Goal: Task Accomplishment & Management: Manage account settings

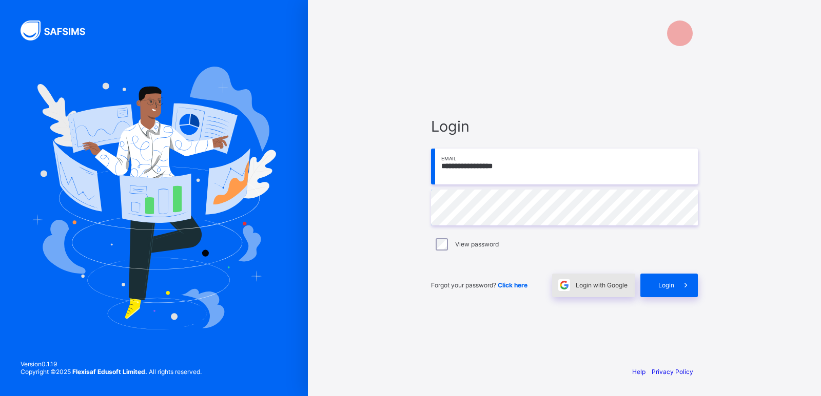
click at [593, 285] on span "Login with Google" at bounding box center [602, 286] width 52 height 8
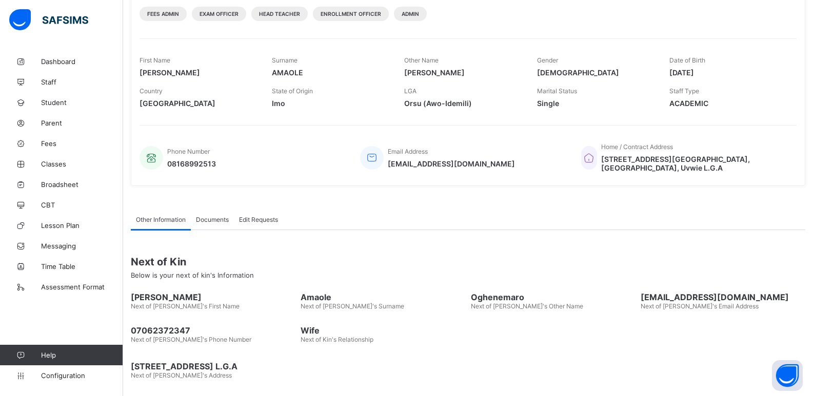
scroll to position [142, 0]
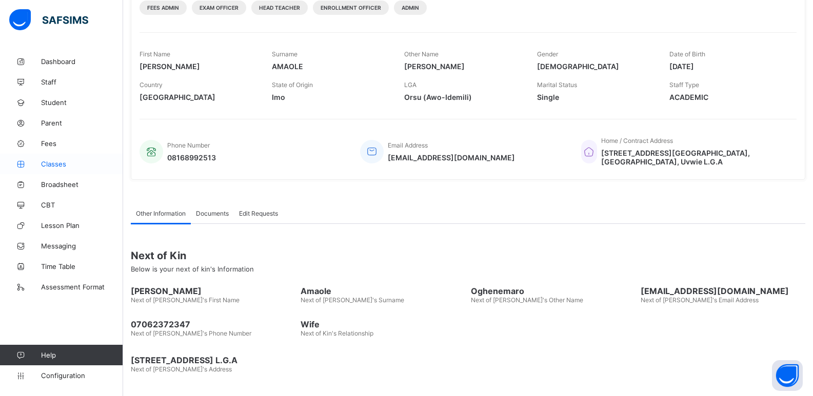
click at [65, 160] on span "Classes" at bounding box center [82, 164] width 82 height 8
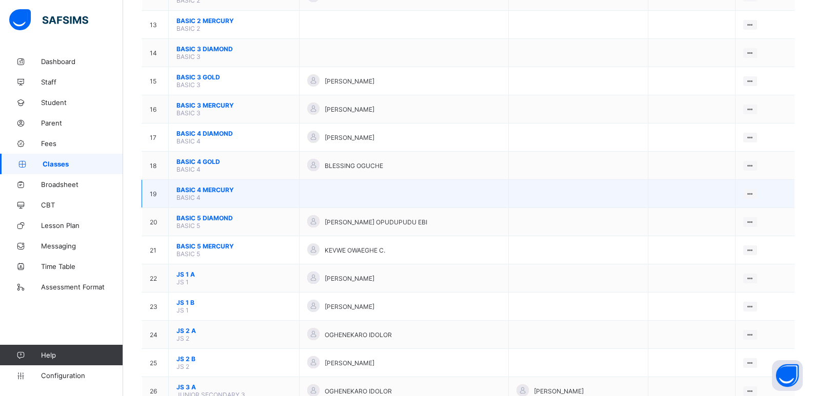
scroll to position [462, 0]
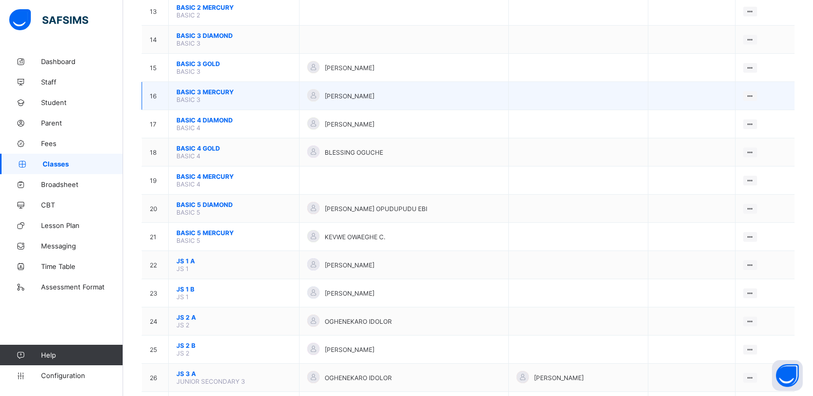
click at [208, 90] on span "BASIC 3 MERCURY" at bounding box center [233, 92] width 115 height 8
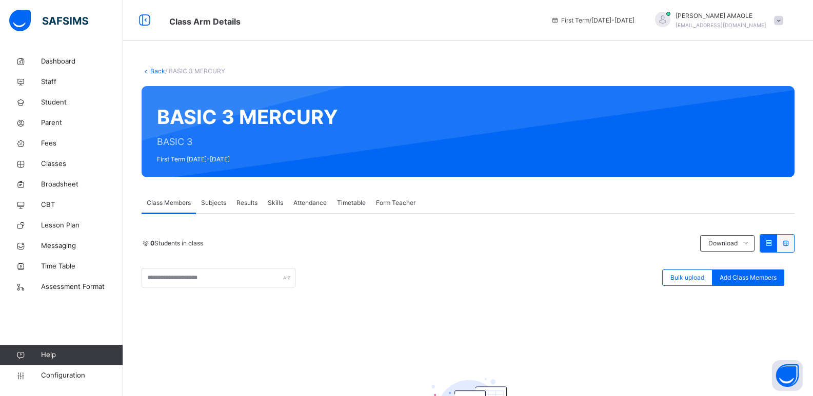
click at [155, 68] on link "Back" at bounding box center [157, 71] width 15 height 8
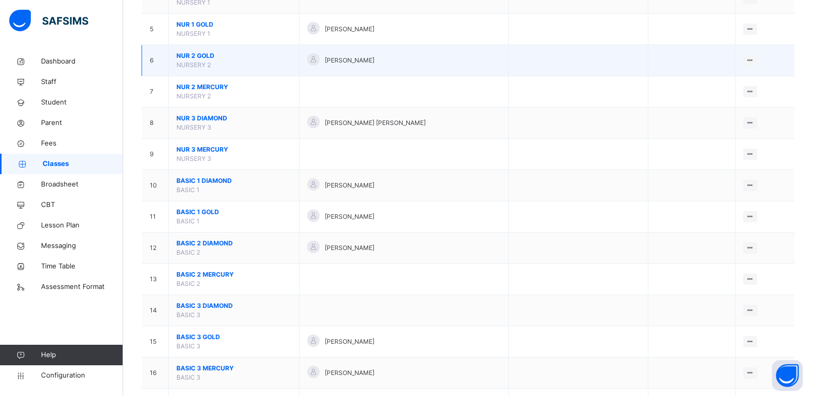
scroll to position [256, 0]
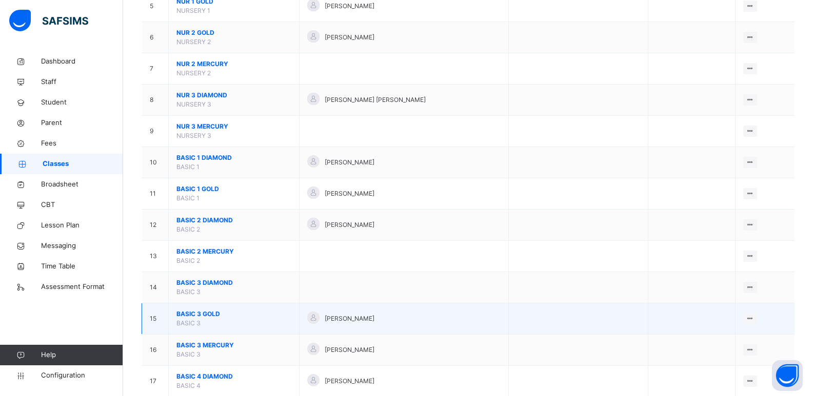
click at [205, 312] on span "BASIC 3 GOLD" at bounding box center [233, 314] width 115 height 9
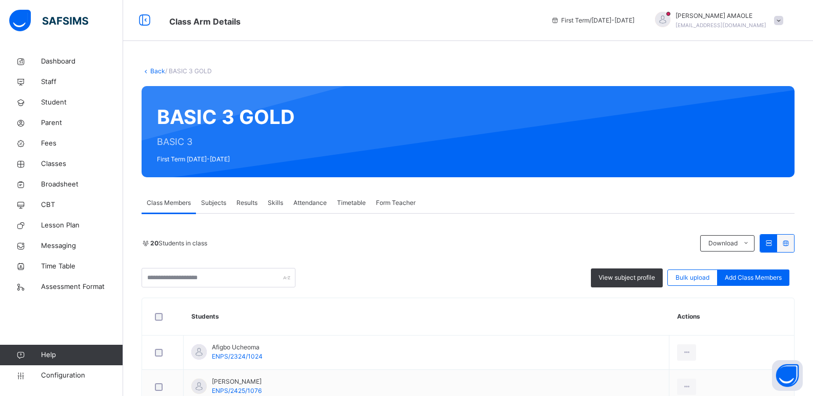
click at [156, 69] on link "Back" at bounding box center [157, 71] width 15 height 8
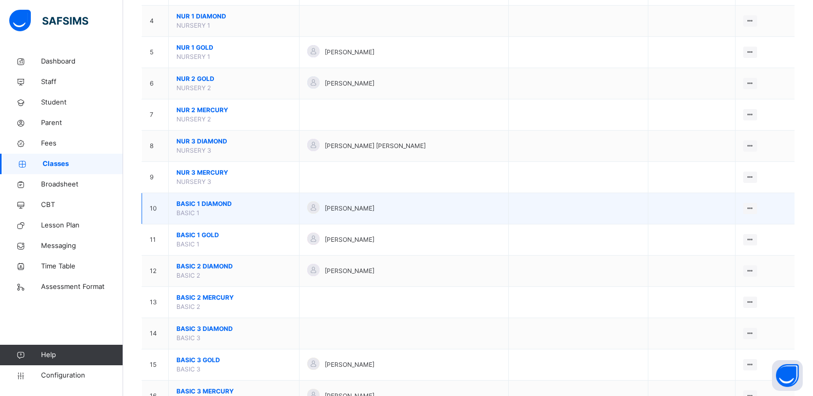
scroll to position [256, 0]
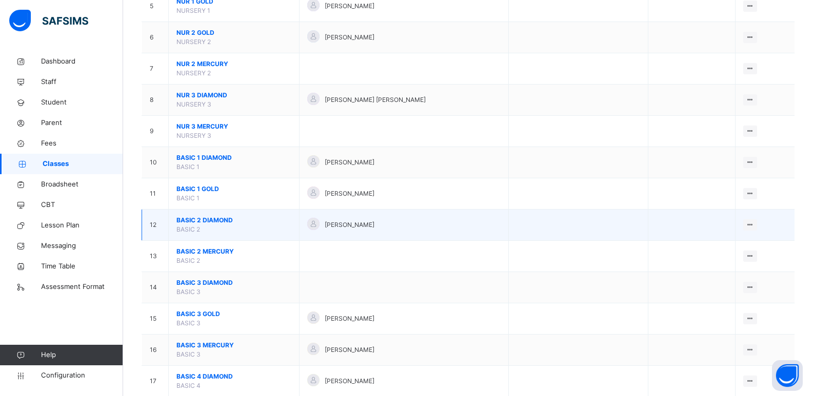
click at [200, 217] on span "BASIC 2 DIAMOND" at bounding box center [233, 220] width 115 height 9
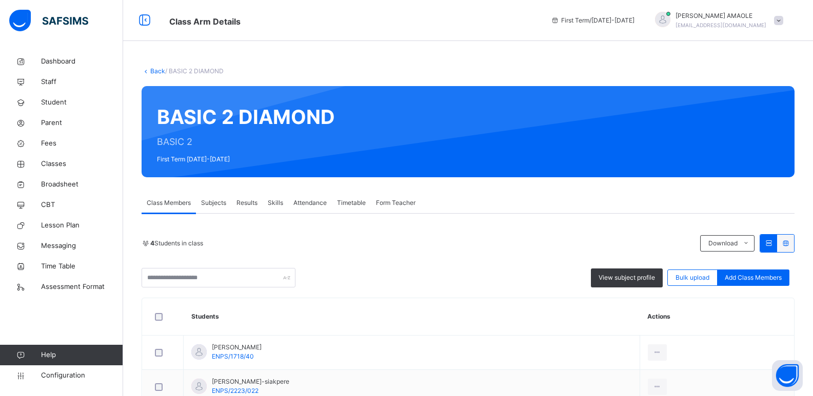
click at [155, 67] on div "Back / BASIC 2 DIAMOND" at bounding box center [468, 71] width 653 height 9
click at [151, 70] on link "Back" at bounding box center [157, 71] width 15 height 8
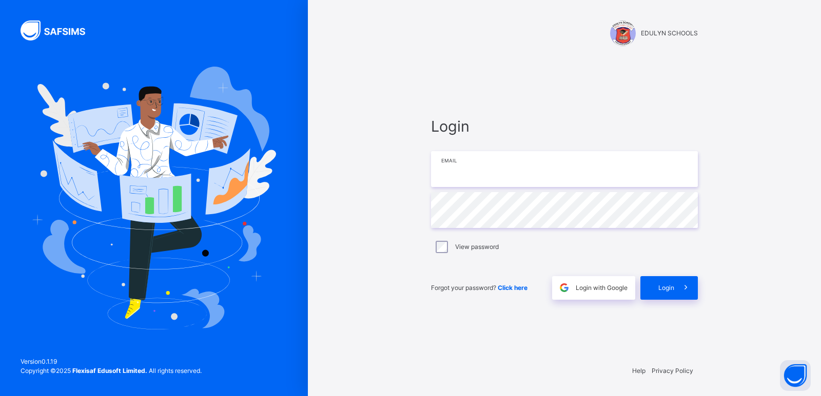
type input "**********"
click at [592, 286] on span "Login with Google" at bounding box center [602, 288] width 52 height 9
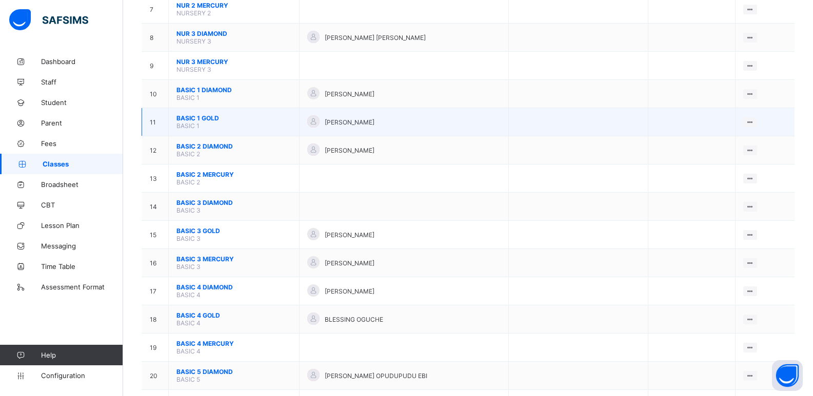
scroll to position [308, 0]
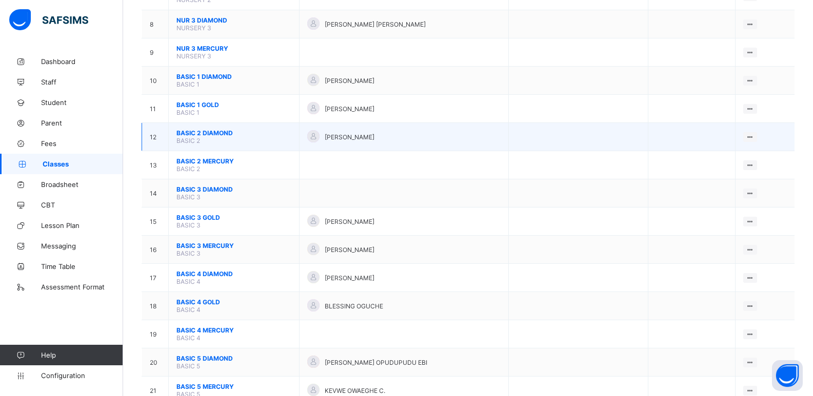
click at [216, 132] on span "BASIC 2 DIAMOND" at bounding box center [233, 133] width 115 height 8
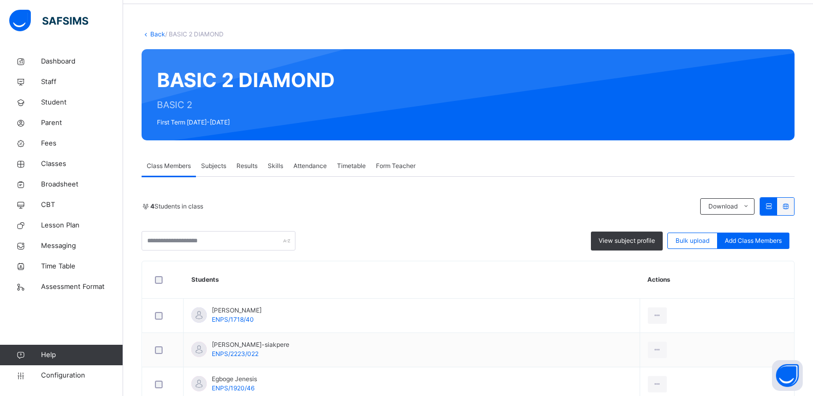
scroll to position [103, 0]
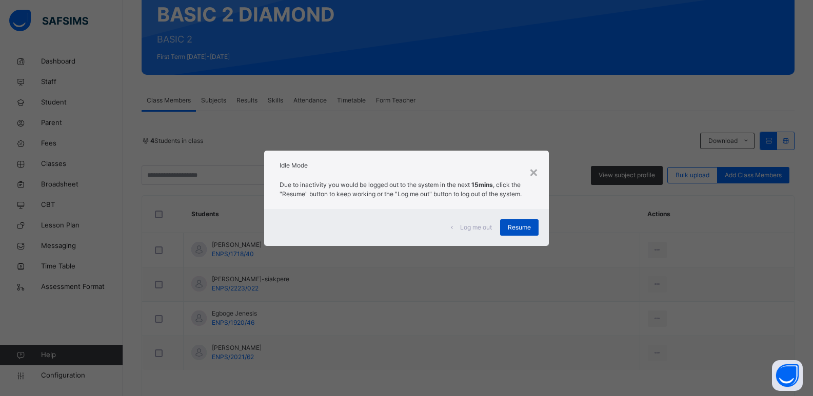
click at [504, 220] on div "Resume" at bounding box center [519, 228] width 38 height 16
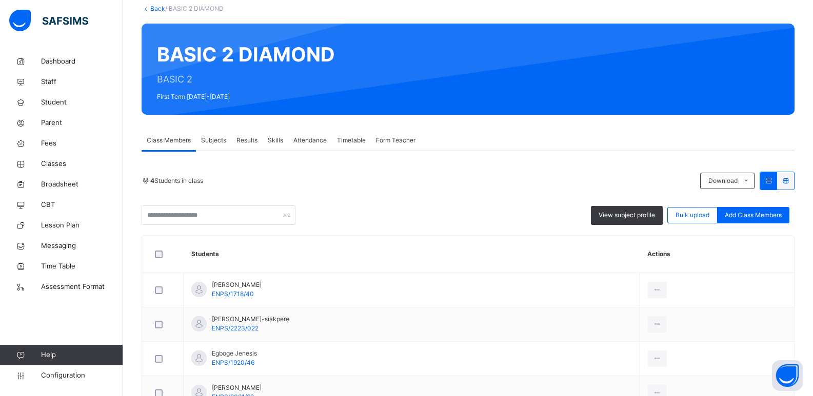
scroll to position [0, 0]
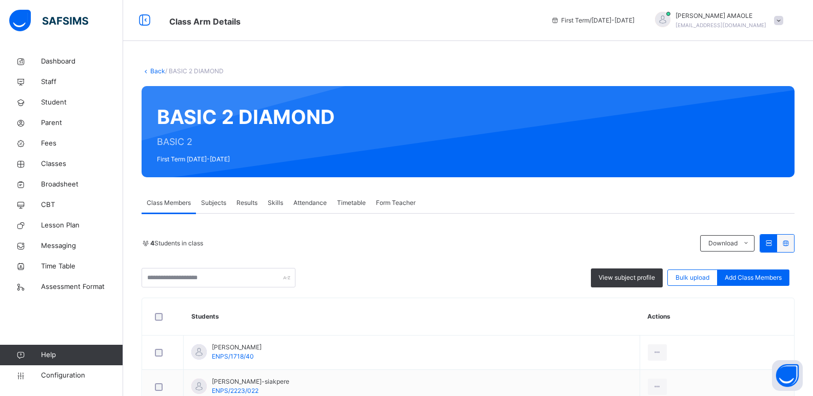
click at [149, 69] on icon at bounding box center [146, 71] width 9 height 8
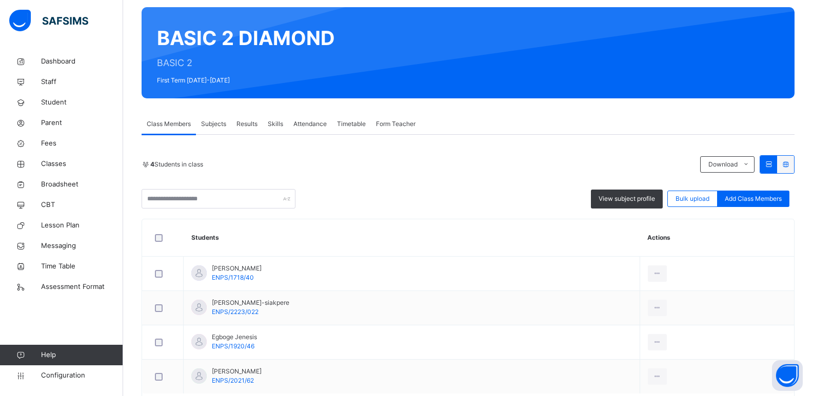
scroll to position [133, 0]
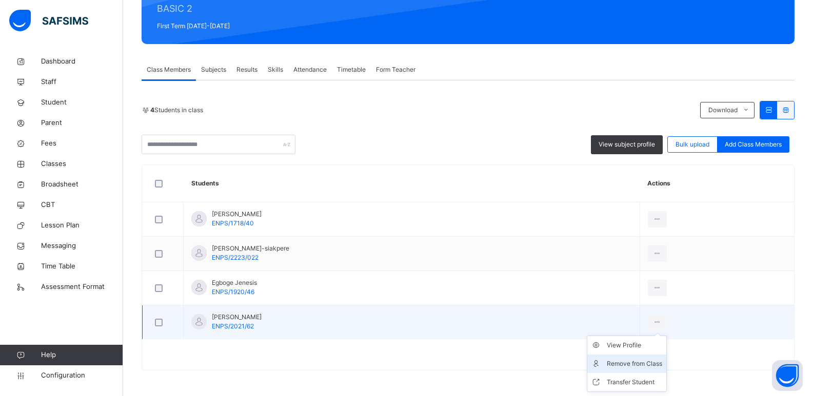
click at [637, 366] on div "Remove from Class" at bounding box center [634, 364] width 55 height 10
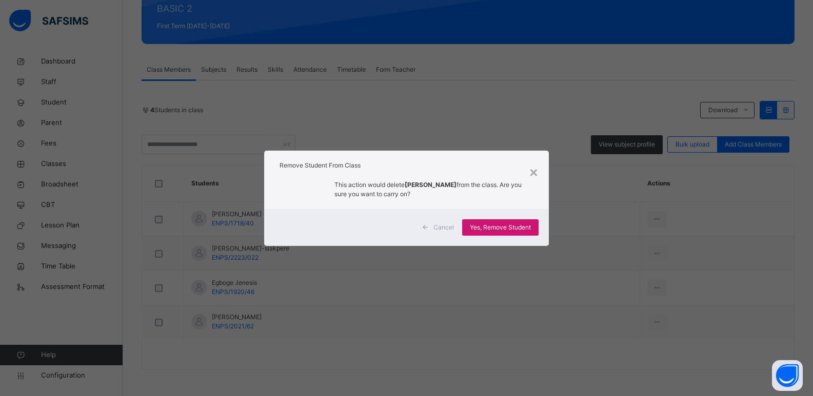
click at [481, 226] on span "Yes, Remove Student" at bounding box center [500, 227] width 61 height 9
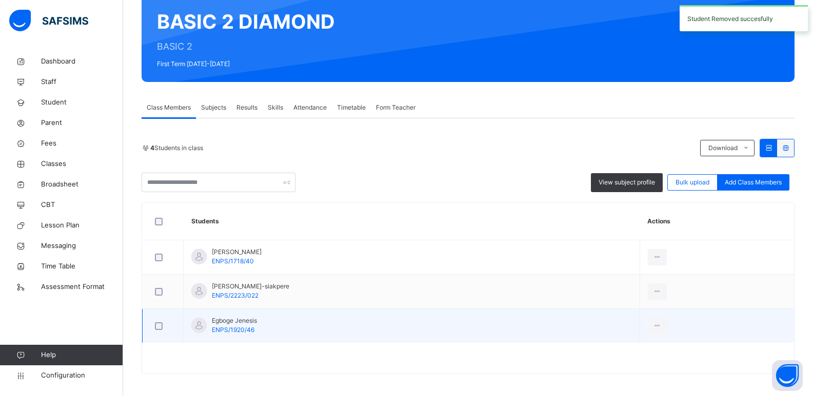
scroll to position [99, 0]
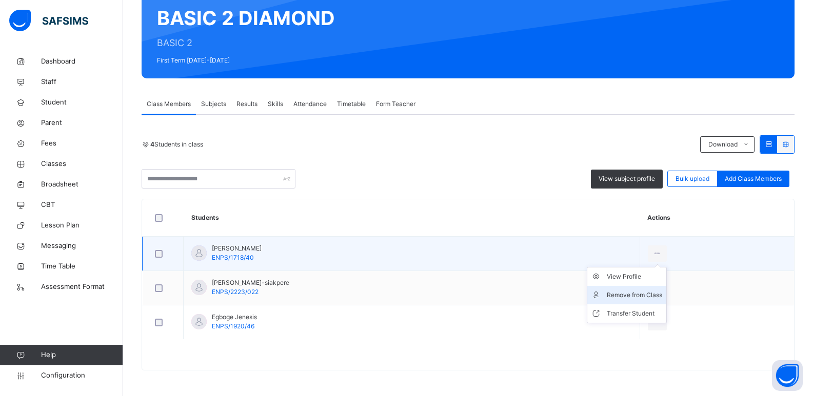
click at [641, 295] on div "Remove from Class" at bounding box center [634, 295] width 55 height 10
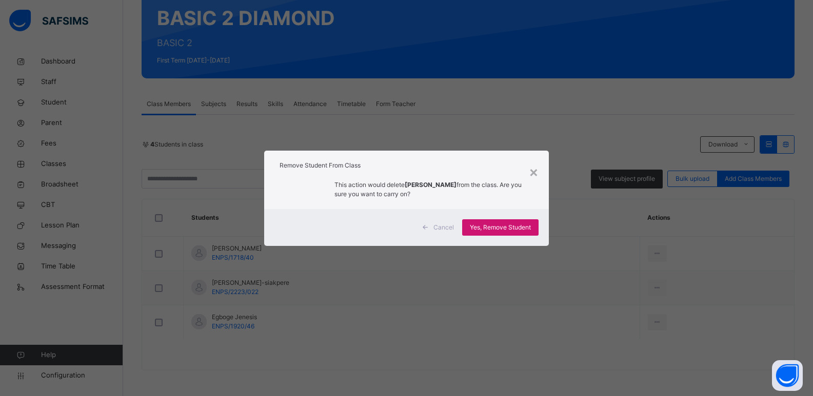
click at [513, 228] on span "Yes, Remove Student" at bounding box center [500, 227] width 61 height 9
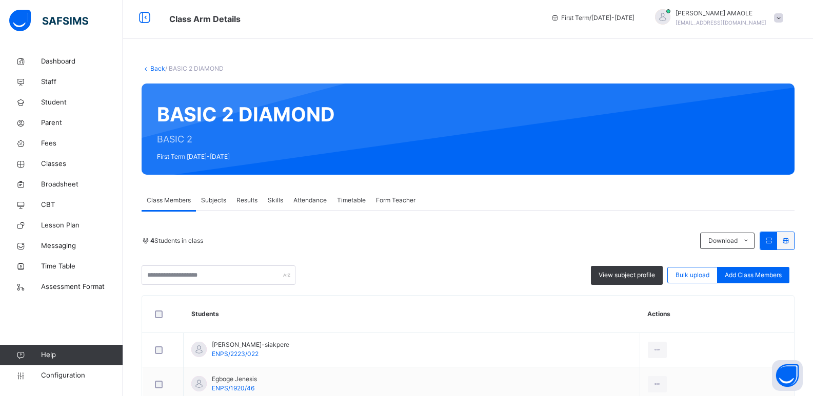
scroll to position [0, 0]
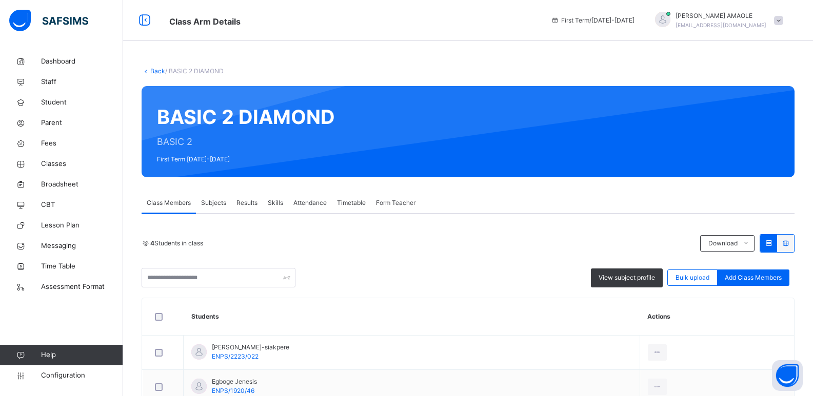
click at [158, 69] on link "Back" at bounding box center [157, 71] width 15 height 8
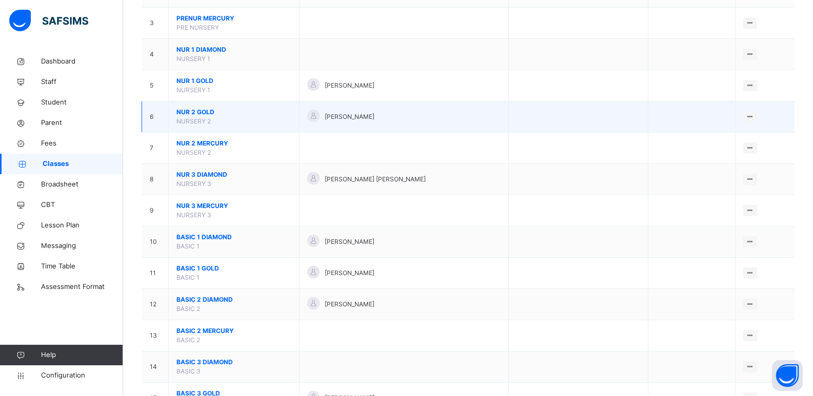
scroll to position [205, 0]
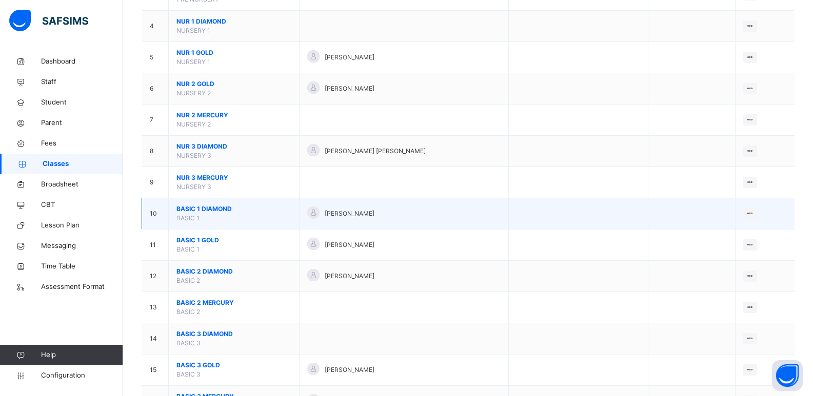
click at [204, 207] on span "BASIC 1 DIAMOND" at bounding box center [233, 209] width 115 height 9
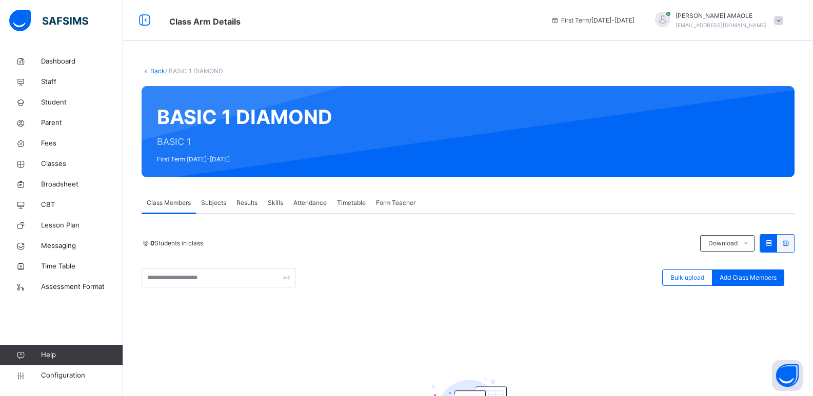
click at [156, 70] on link "Back" at bounding box center [157, 71] width 15 height 8
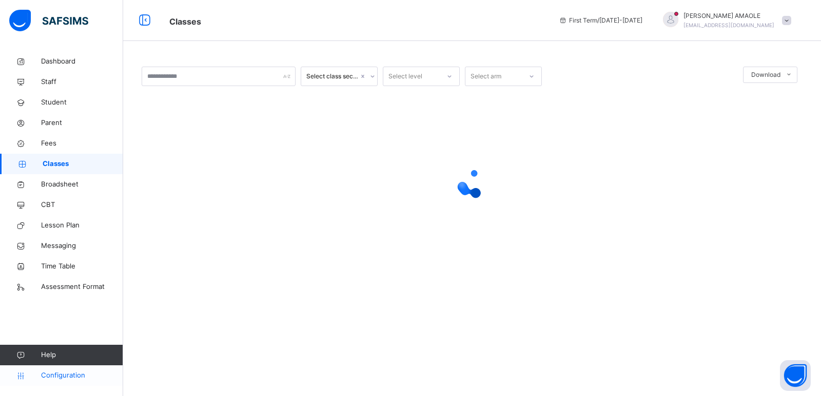
click at [58, 372] on span "Configuration" at bounding box center [82, 376] width 82 height 10
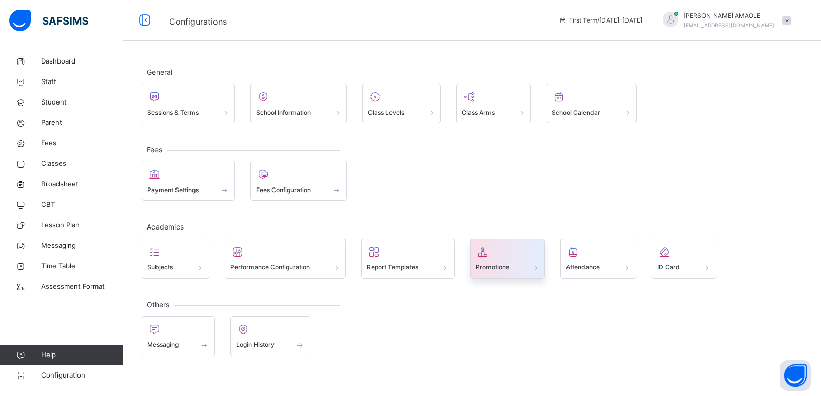
click at [526, 261] on span at bounding box center [507, 261] width 64 height 3
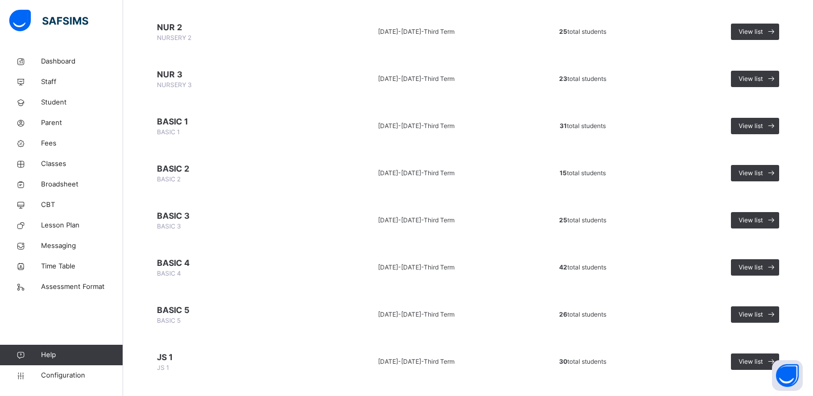
scroll to position [308, 0]
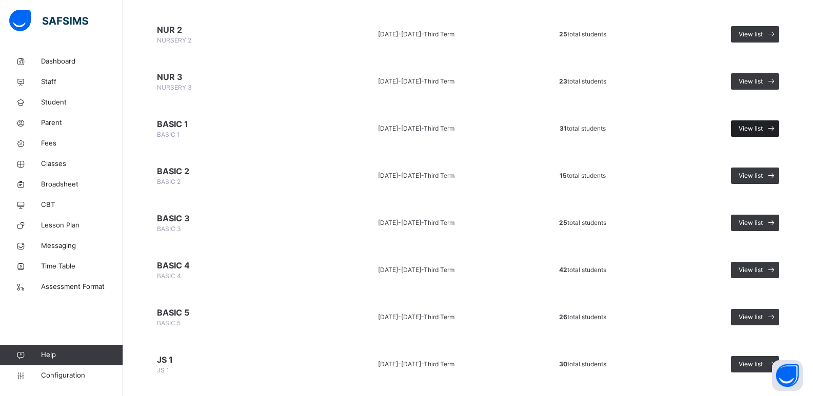
click at [764, 123] on div "View list" at bounding box center [755, 129] width 48 height 16
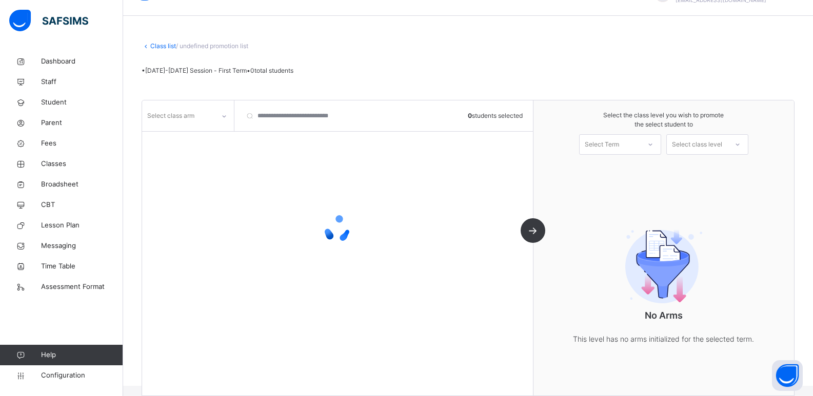
scroll to position [41, 0]
click at [219, 118] on div at bounding box center [223, 116] width 17 height 16
click at [218, 118] on div at bounding box center [223, 116] width 17 height 16
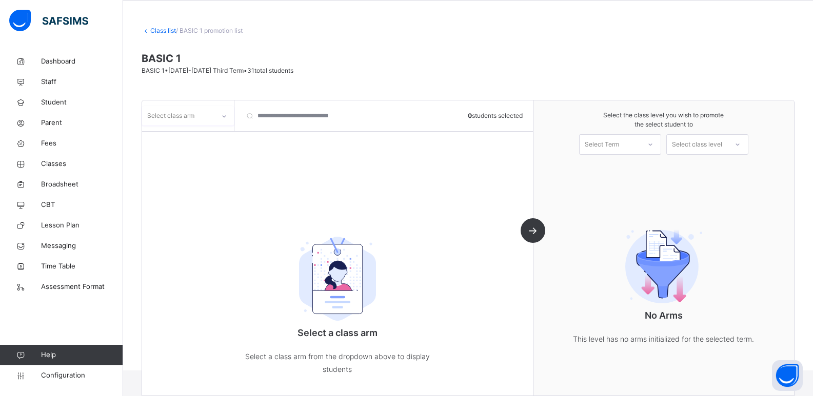
click at [192, 108] on div "Select class arm" at bounding box center [170, 115] width 47 height 19
click at [183, 152] on div "GOLD" at bounding box center [188, 156] width 91 height 17
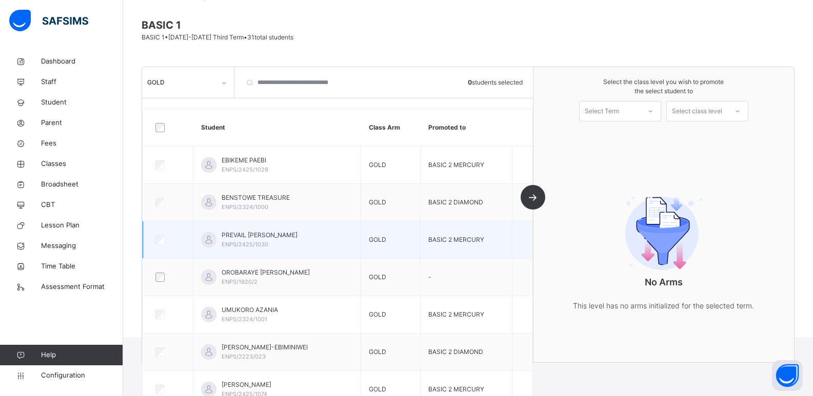
scroll to position [0, 0]
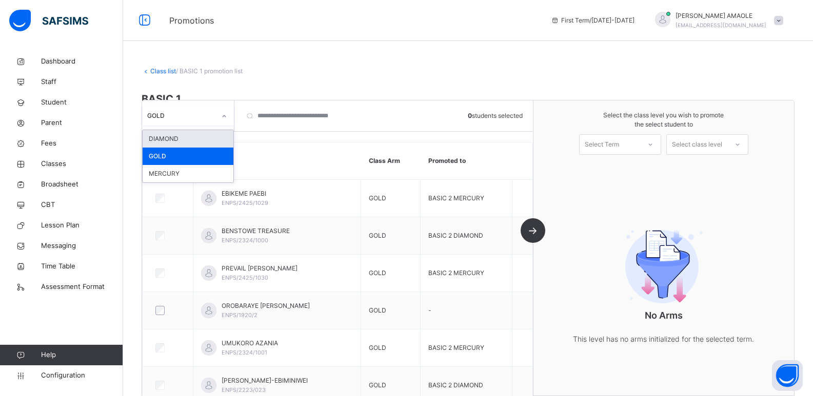
click at [206, 118] on div "GOLD" at bounding box center [181, 115] width 68 height 9
click at [188, 138] on div "DIAMOND" at bounding box center [188, 138] width 91 height 17
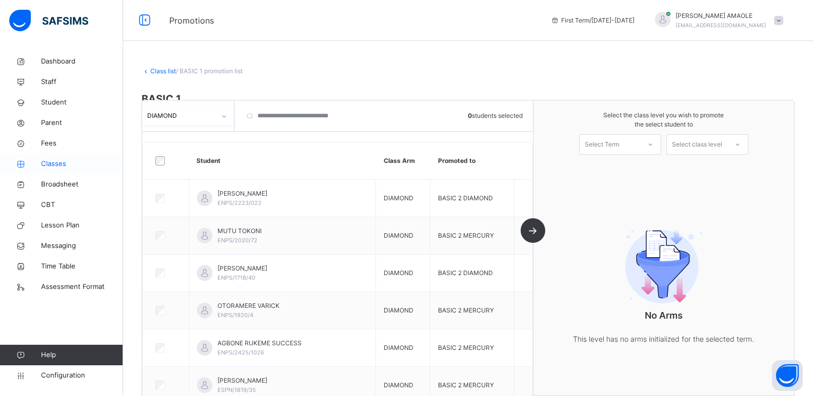
click at [56, 160] on span "Classes" at bounding box center [82, 164] width 82 height 10
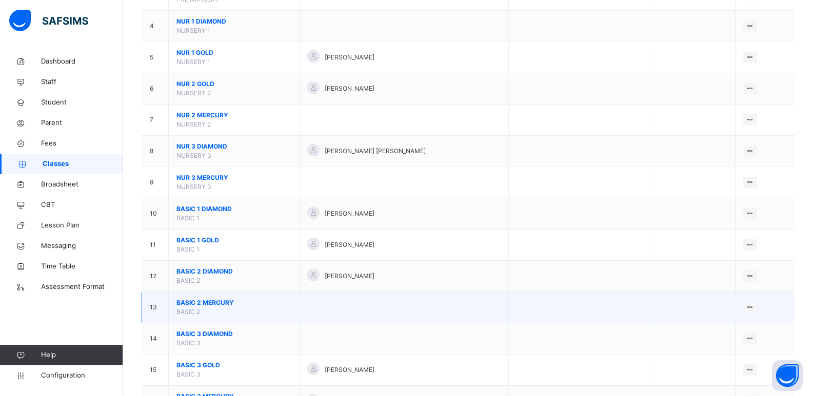
scroll to position [256, 0]
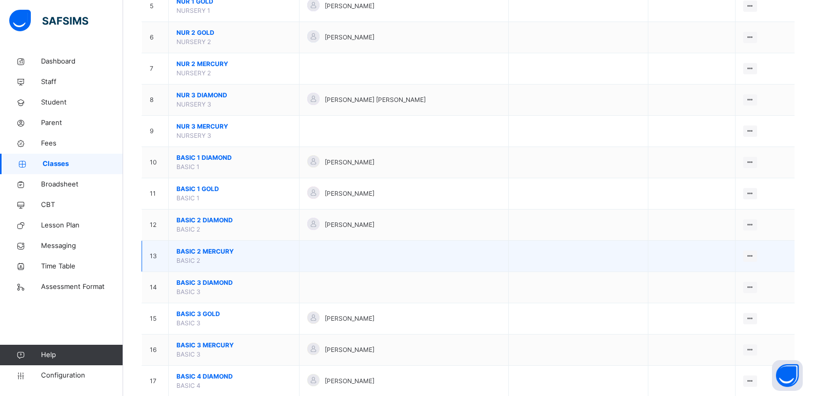
click at [215, 251] on span "BASIC 2 MERCURY" at bounding box center [233, 251] width 115 height 9
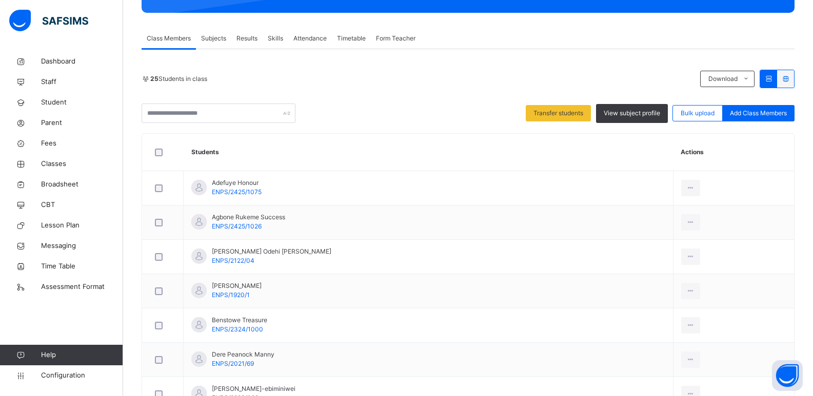
scroll to position [34, 0]
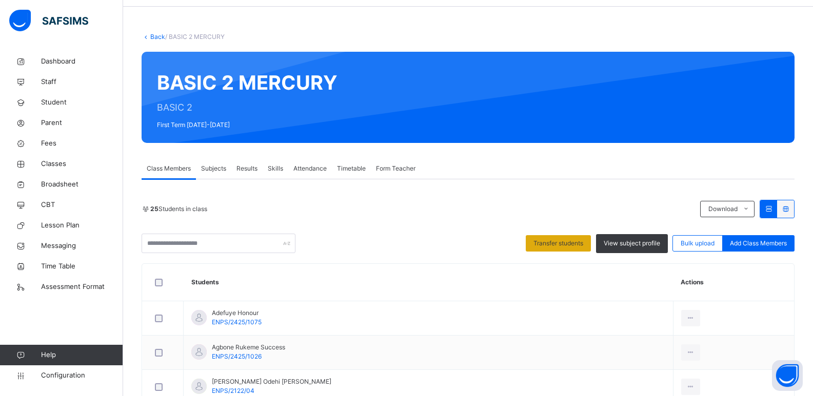
click at [571, 242] on span "Transfer students" at bounding box center [558, 243] width 50 height 9
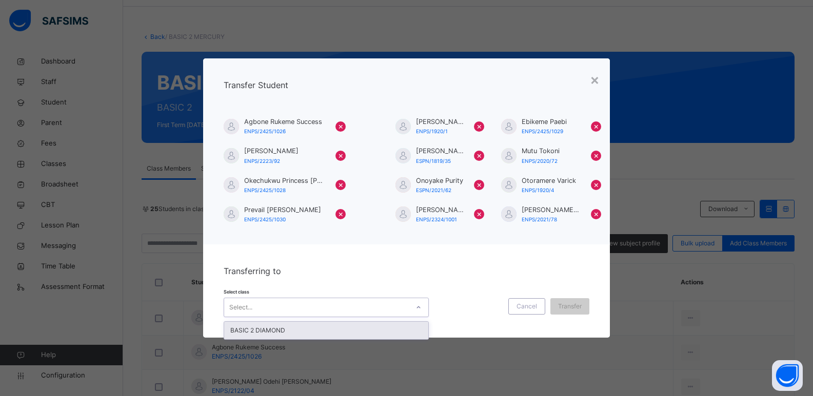
click at [384, 310] on div "Select..." at bounding box center [316, 308] width 185 height 16
click at [385, 326] on div "BASIC 2 DIAMOND" at bounding box center [326, 330] width 204 height 17
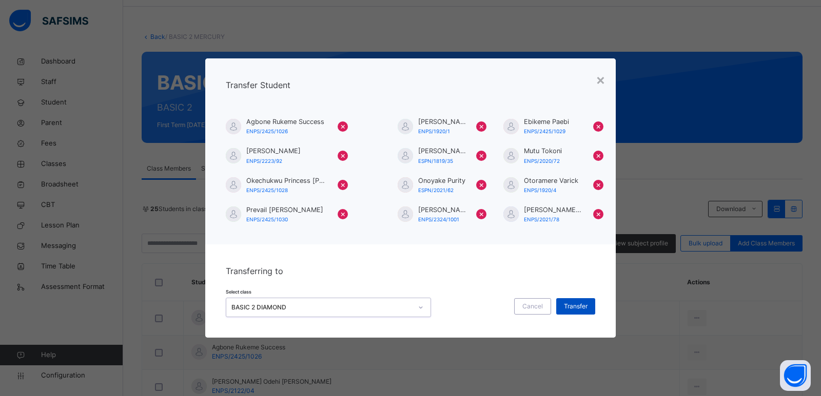
click at [578, 307] on span "Transfer" at bounding box center [576, 306] width 24 height 9
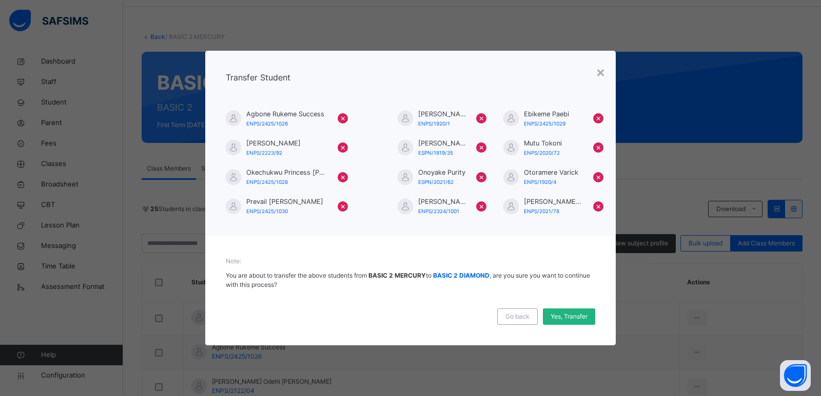
click at [573, 315] on span "Yes, Transfer" at bounding box center [568, 316] width 37 height 9
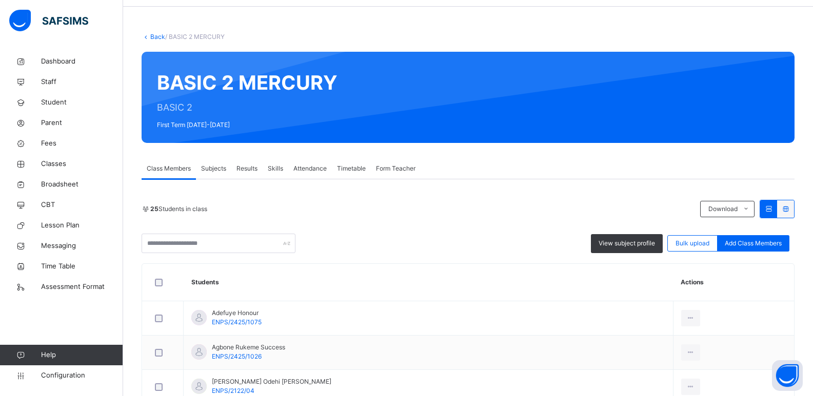
click at [158, 34] on link "Back" at bounding box center [157, 37] width 15 height 8
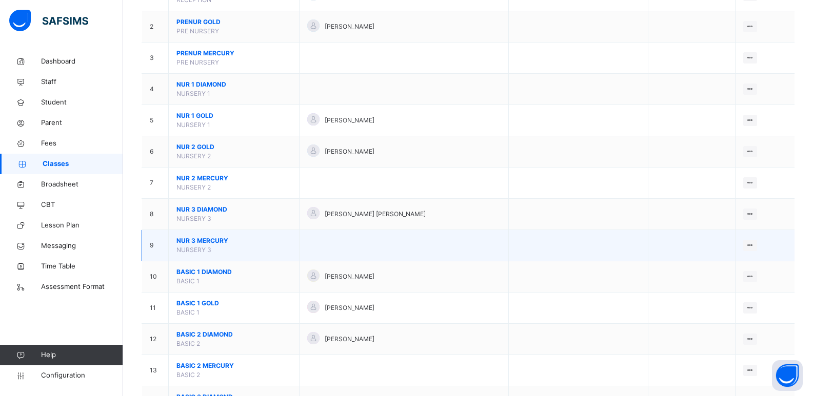
scroll to position [256, 0]
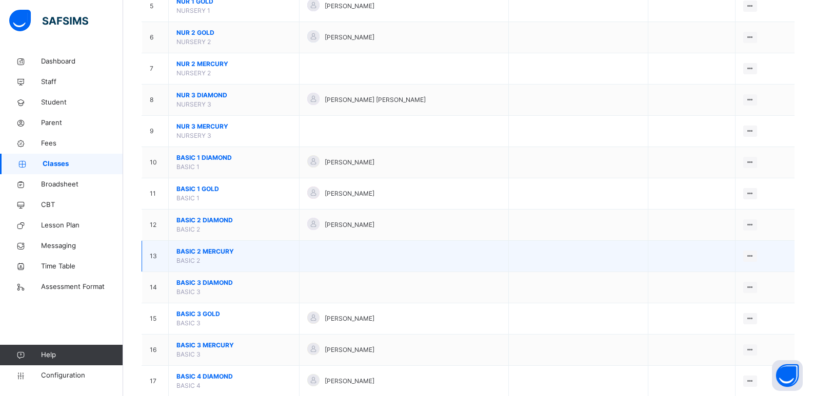
click at [213, 251] on span "BASIC 2 MERCURY" at bounding box center [233, 251] width 115 height 9
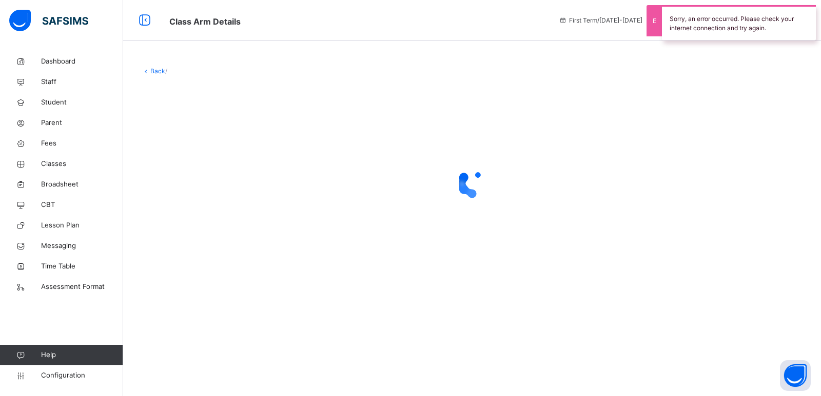
click at [155, 68] on link "Back" at bounding box center [157, 71] width 15 height 8
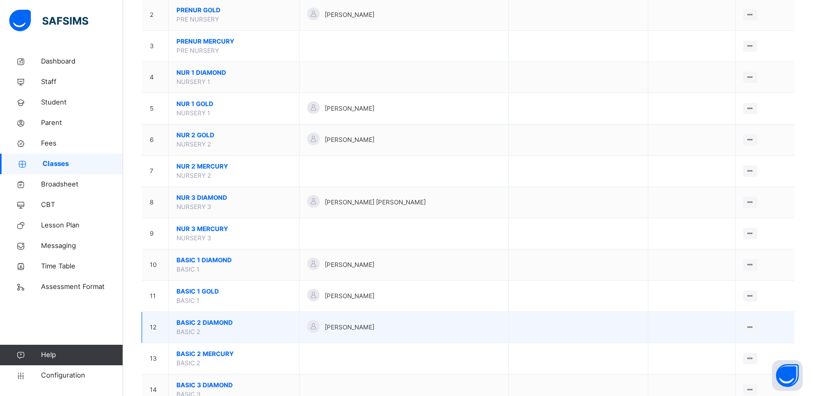
scroll to position [205, 0]
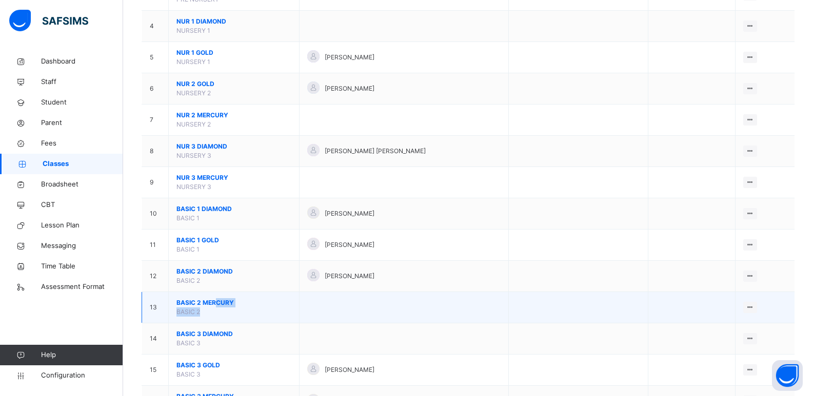
click at [215, 314] on td "BASIC 2 MERCURY BASIC 2" at bounding box center [234, 307] width 131 height 31
click at [215, 300] on span "BASIC 2 MERCURY" at bounding box center [233, 303] width 115 height 9
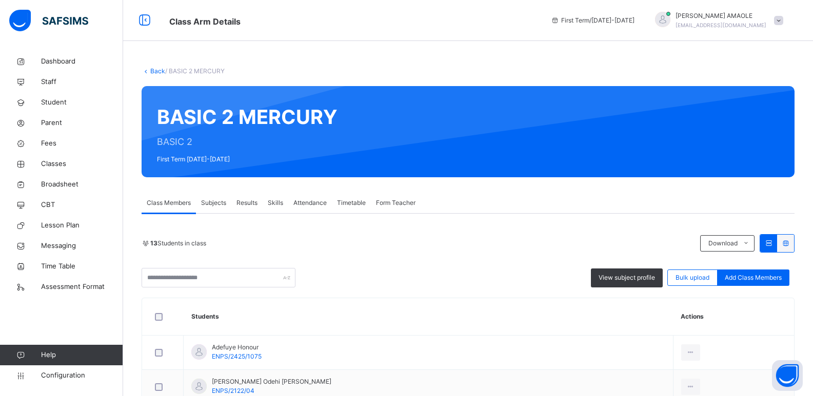
click at [154, 68] on link "Back" at bounding box center [157, 71] width 15 height 8
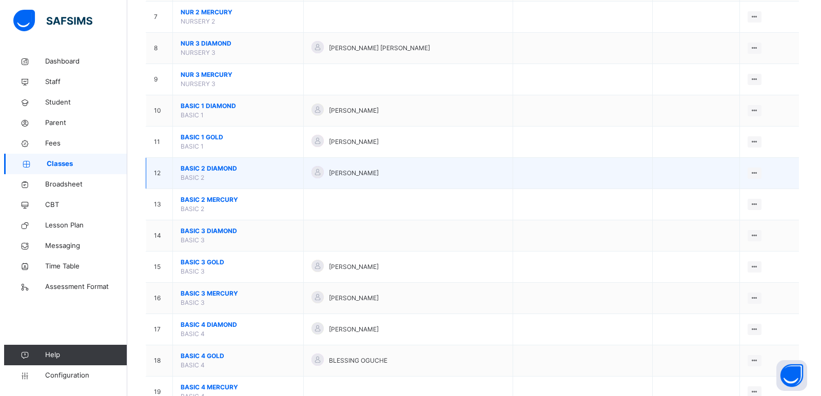
scroll to position [308, 0]
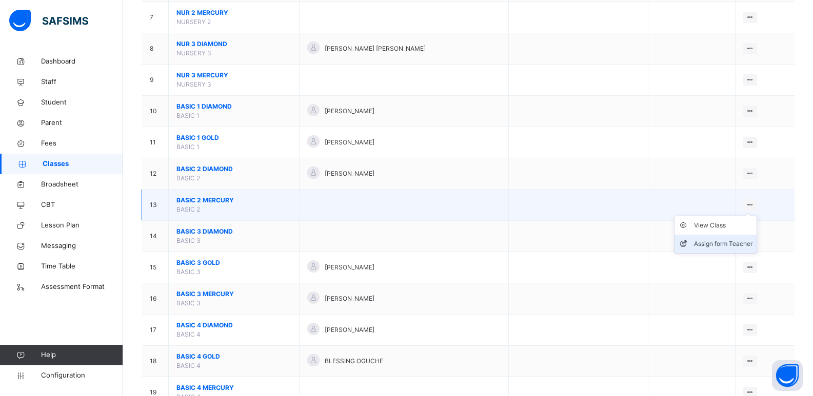
click at [737, 238] on li "Assign form Teacher" at bounding box center [716, 244] width 82 height 18
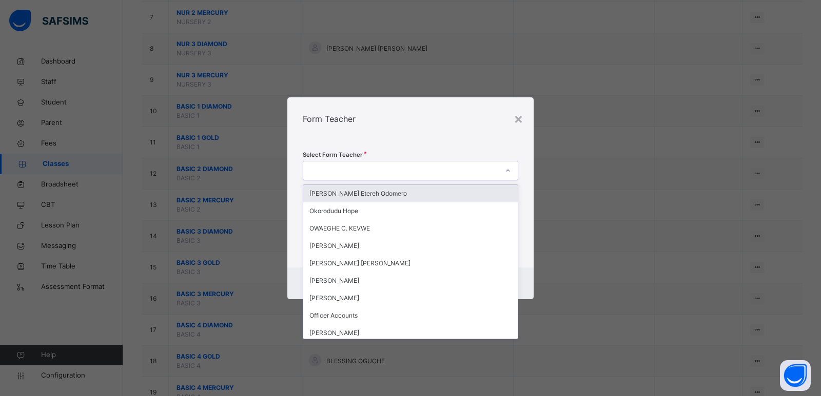
click at [439, 172] on div at bounding box center [400, 171] width 195 height 16
type input "**"
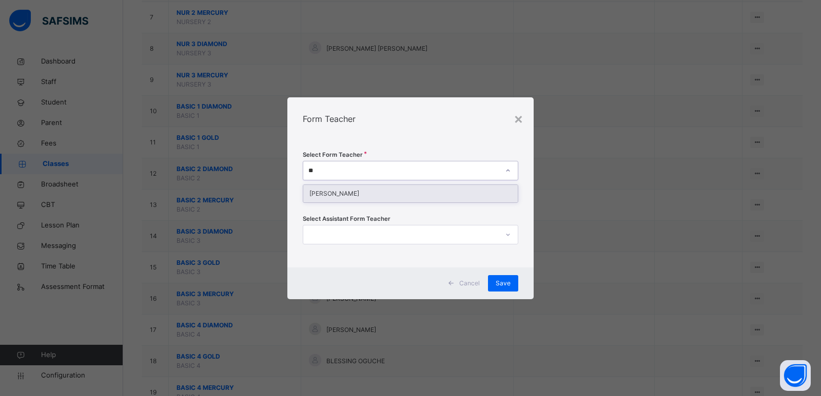
click at [435, 199] on div "AKENI CLETUS" at bounding box center [410, 193] width 214 height 17
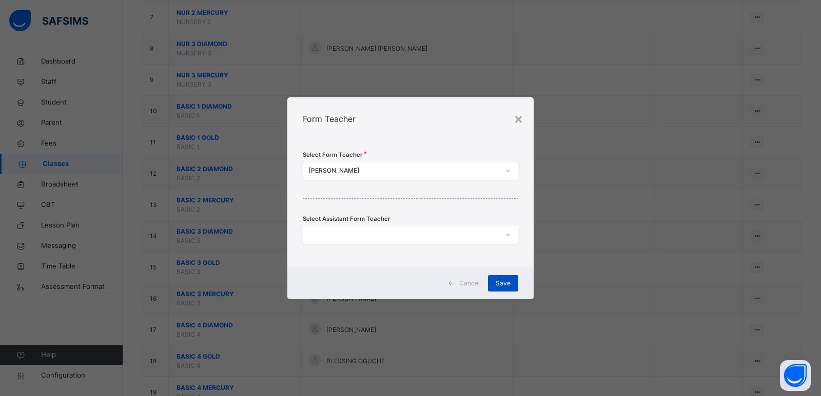
click at [506, 282] on span "Save" at bounding box center [502, 283] width 15 height 9
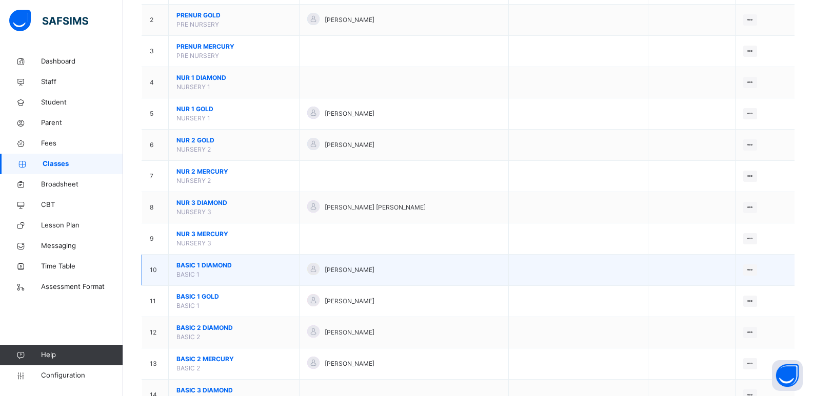
scroll to position [205, 0]
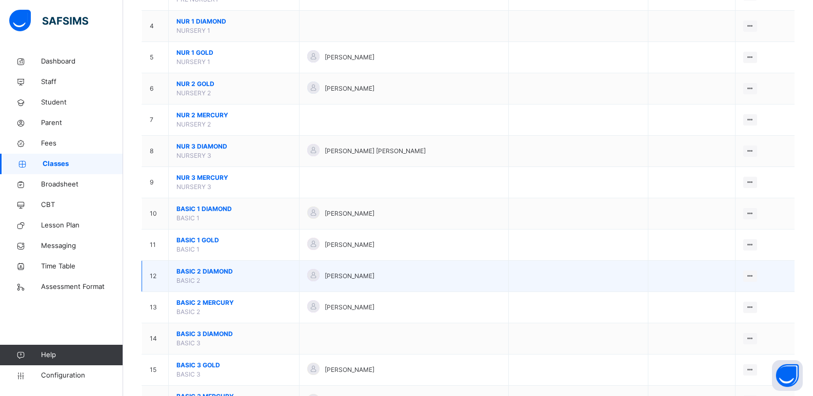
click at [221, 271] on span "BASIC 2 DIAMOND" at bounding box center [233, 271] width 115 height 9
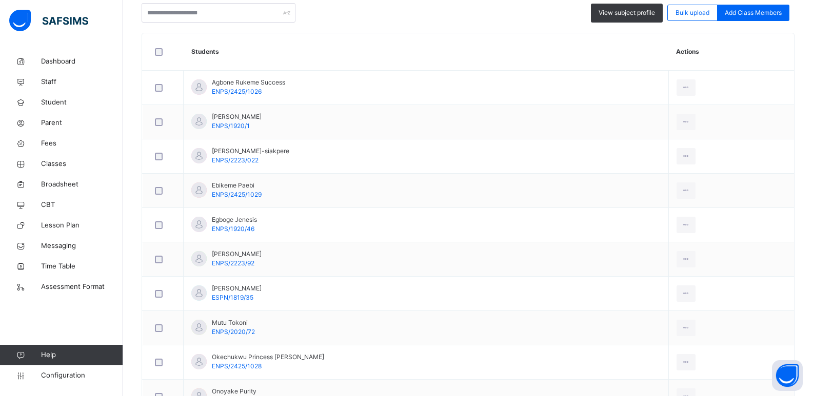
scroll to position [221, 0]
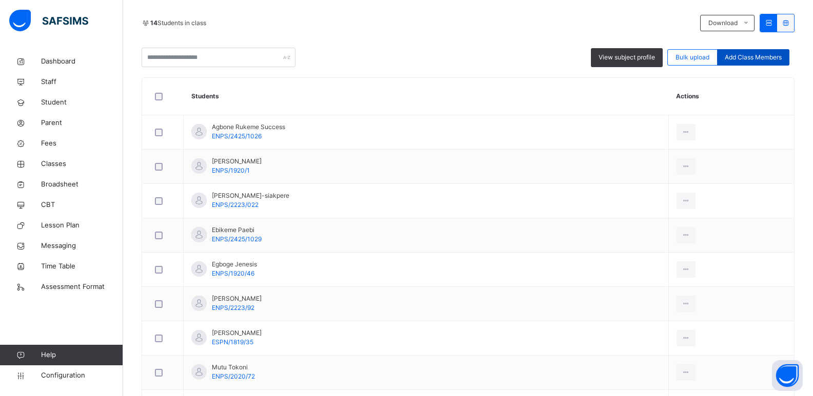
click at [775, 56] on span "Add Class Members" at bounding box center [753, 57] width 57 height 9
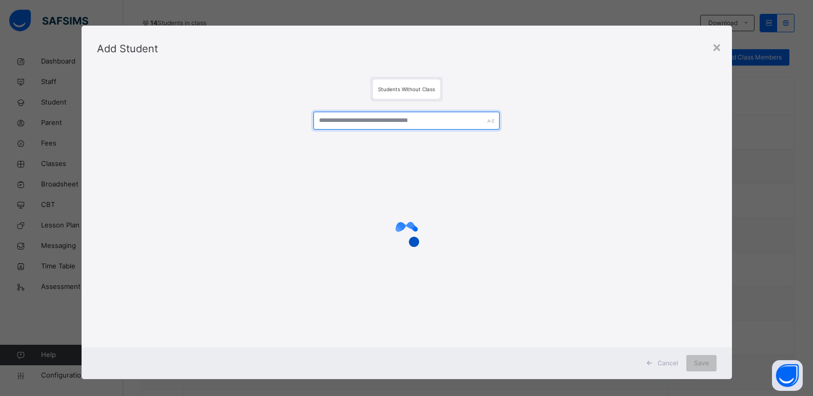
drag, startPoint x: 436, startPoint y: 119, endPoint x: 462, endPoint y: 112, distance: 26.5
click at [436, 120] on input "text" at bounding box center [406, 121] width 186 height 18
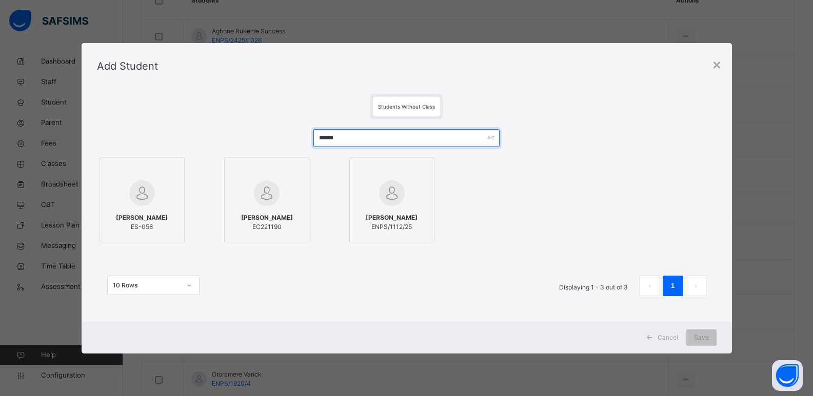
scroll to position [323, 0]
type input "******"
click at [717, 63] on div "×" at bounding box center [717, 64] width 10 height 22
